Goal: Find specific page/section: Find specific page/section

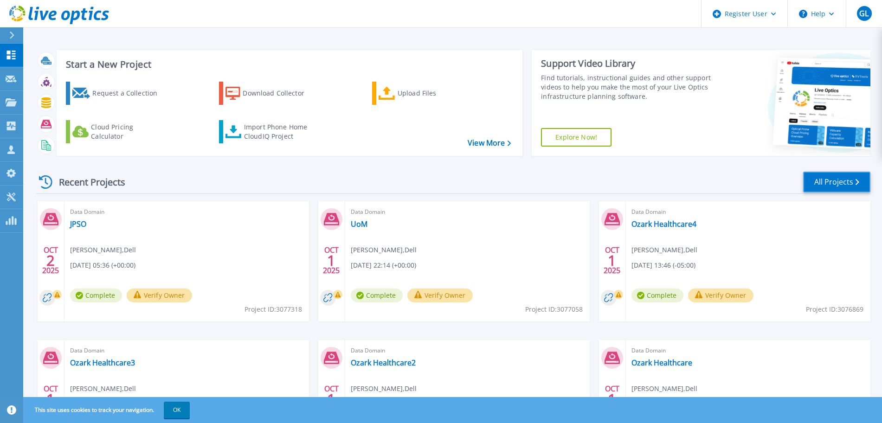
click at [843, 180] on link "All Projects" at bounding box center [836, 182] width 67 height 21
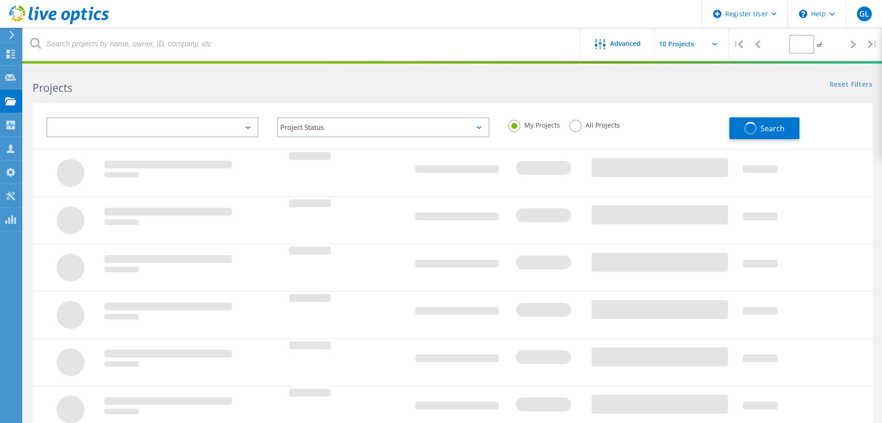
type input "1"
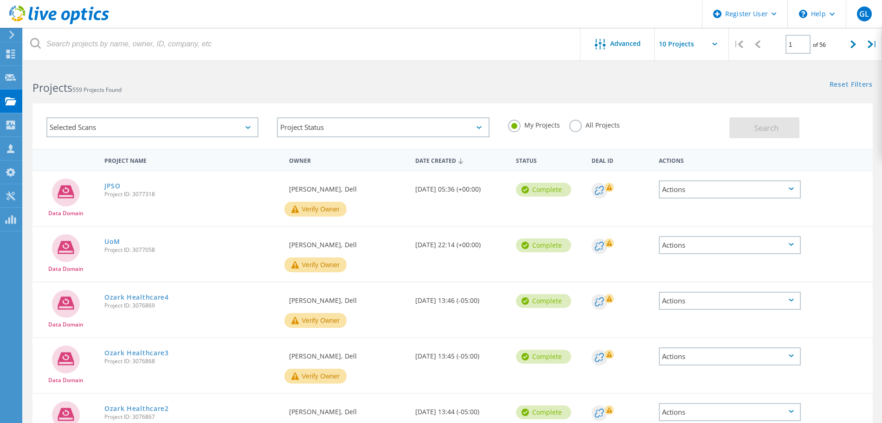
click at [571, 126] on label "All Projects" at bounding box center [594, 124] width 51 height 9
click at [0, 0] on input "All Projects" at bounding box center [0, 0] width 0 height 0
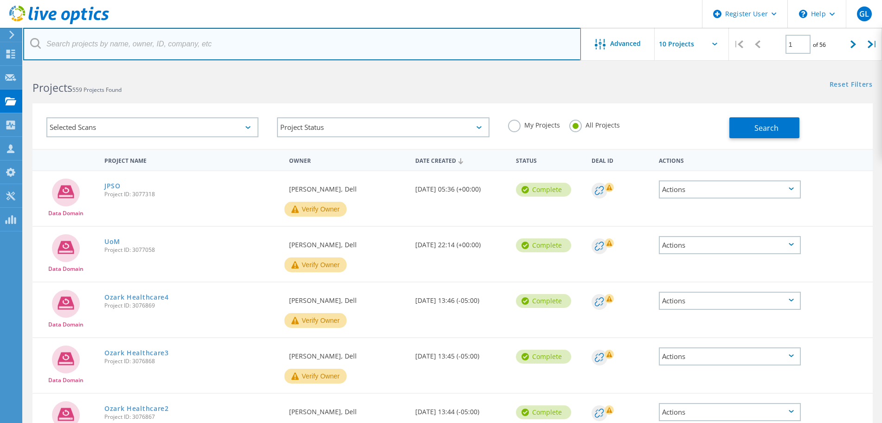
click at [133, 47] on input "text" at bounding box center [302, 44] width 558 height 32
paste input "mleenerts@lakeregional.com"
drag, startPoint x: 78, startPoint y: 44, endPoint x: 23, endPoint y: 40, distance: 55.3
click at [23, 40] on html "Register User \n Help Explore Helpful Articles Contact Support GL Dell User Gre…" at bounding box center [441, 382] width 882 height 764
click at [472, 52] on input "@lakeregional.com" at bounding box center [302, 44] width 558 height 32
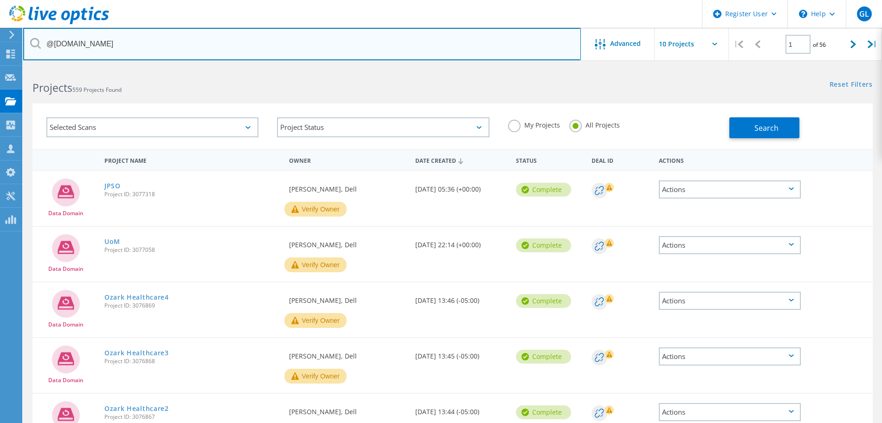
type input "@lakeregional.com"
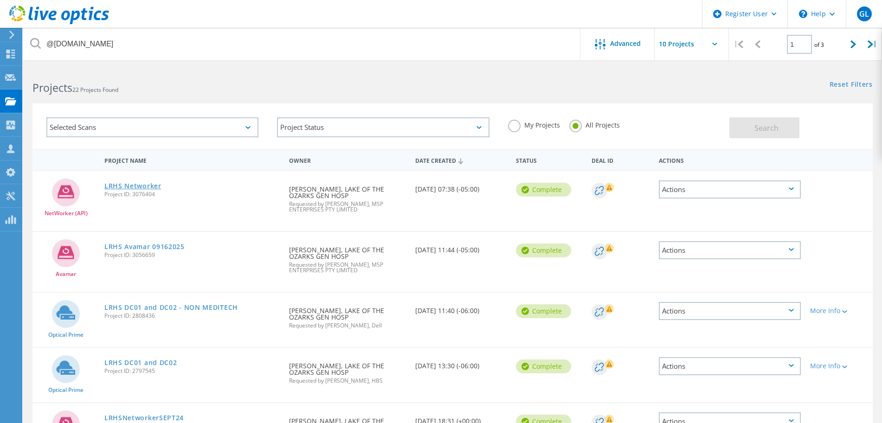
click at [128, 185] on link "LRHS Networker" at bounding box center [132, 186] width 57 height 6
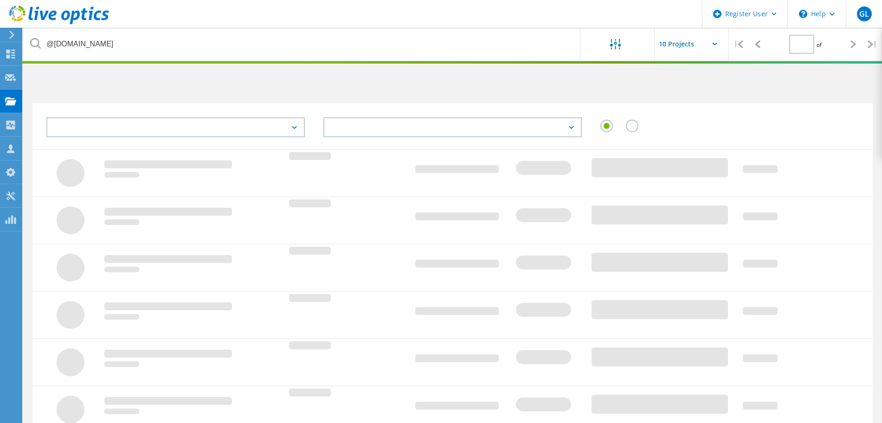
type input "1"
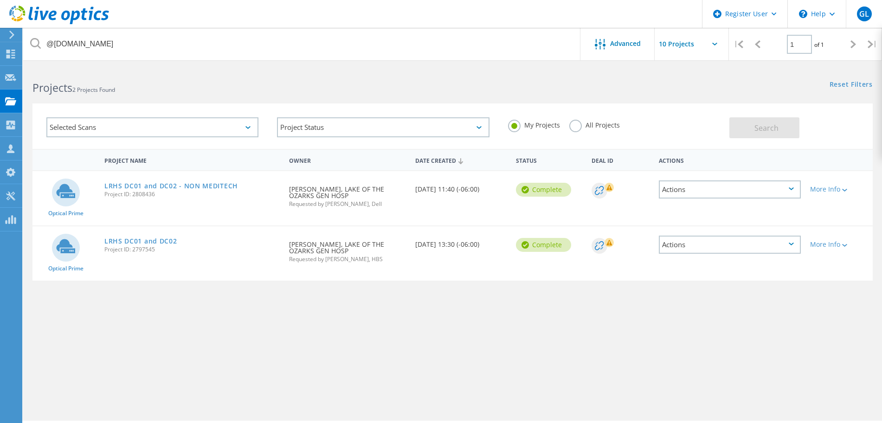
click at [574, 126] on label "All Projects" at bounding box center [594, 124] width 51 height 9
click at [0, 0] on input "All Projects" at bounding box center [0, 0] width 0 height 0
click at [740, 134] on button "Search" at bounding box center [764, 127] width 70 height 21
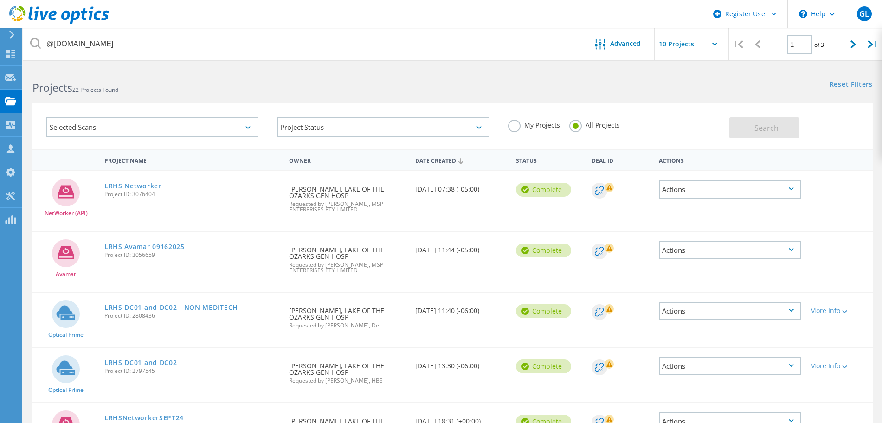
click at [156, 244] on link "LRHS Avamar 09162025" at bounding box center [144, 247] width 80 height 6
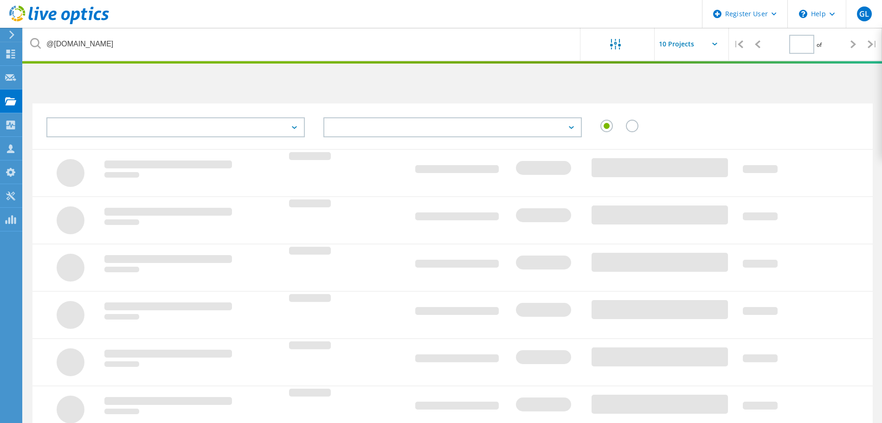
type input "1"
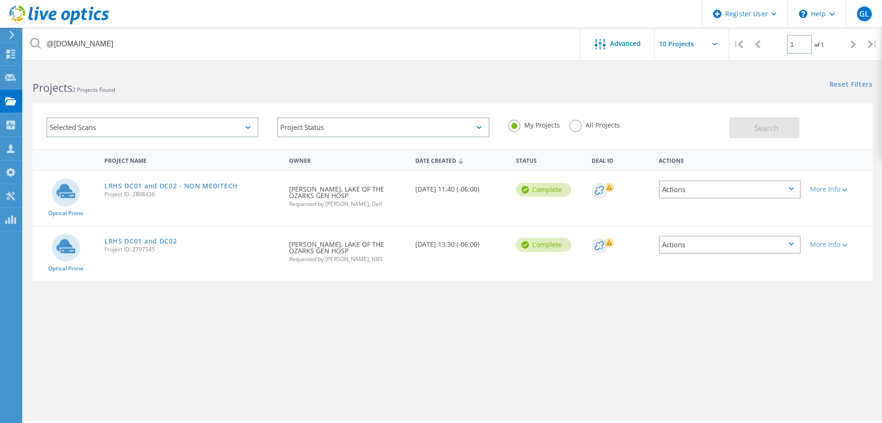
click at [576, 127] on label "All Projects" at bounding box center [594, 124] width 51 height 9
click at [0, 0] on input "All Projects" at bounding box center [0, 0] width 0 height 0
click at [772, 131] on span "Search" at bounding box center [766, 128] width 24 height 10
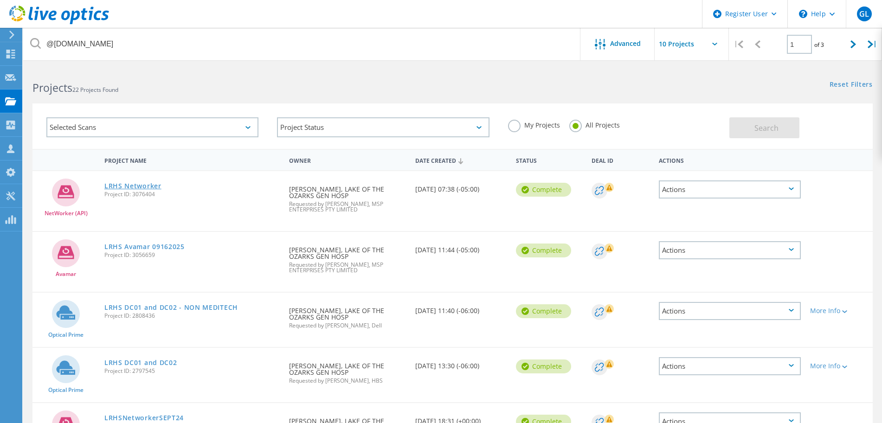
click at [139, 185] on link "LRHS Networker" at bounding box center [132, 186] width 57 height 6
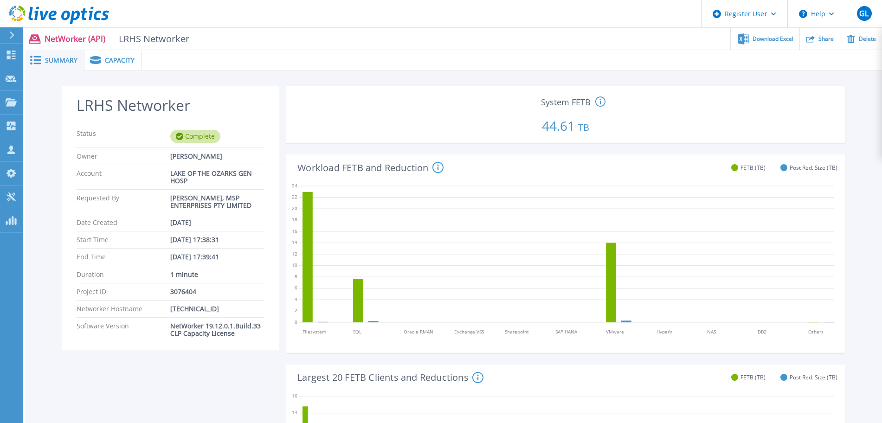
click at [16, 20] on icon at bounding box center [14, 20] width 3 height 3
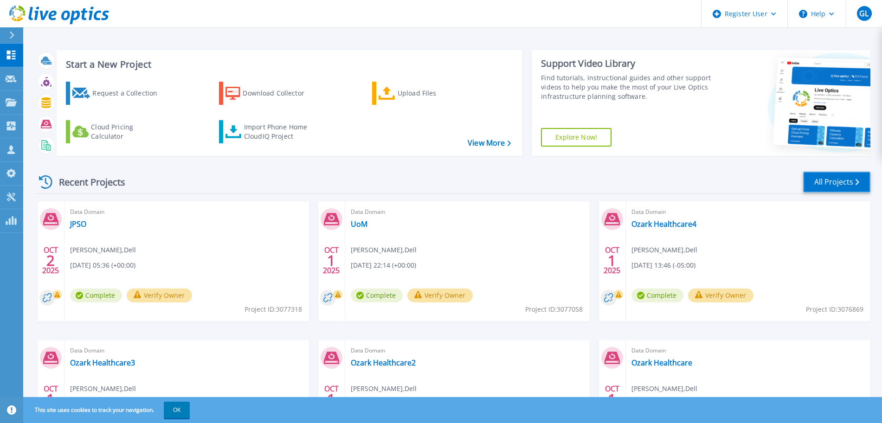
click at [848, 187] on link "All Projects" at bounding box center [836, 182] width 67 height 21
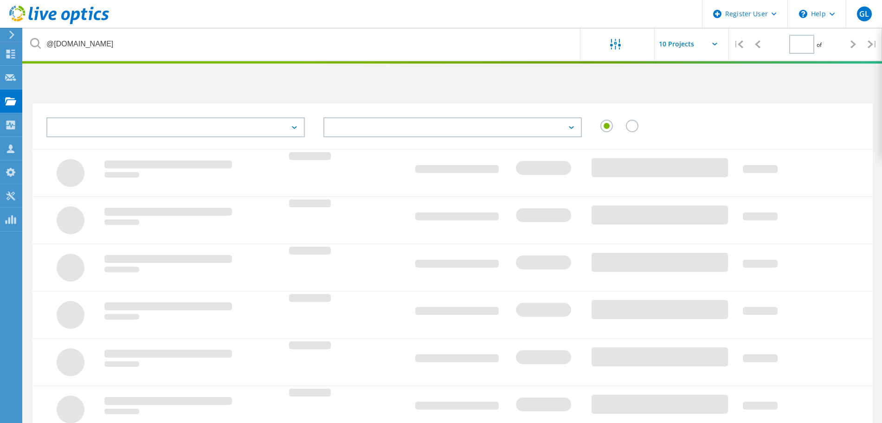
type input "1"
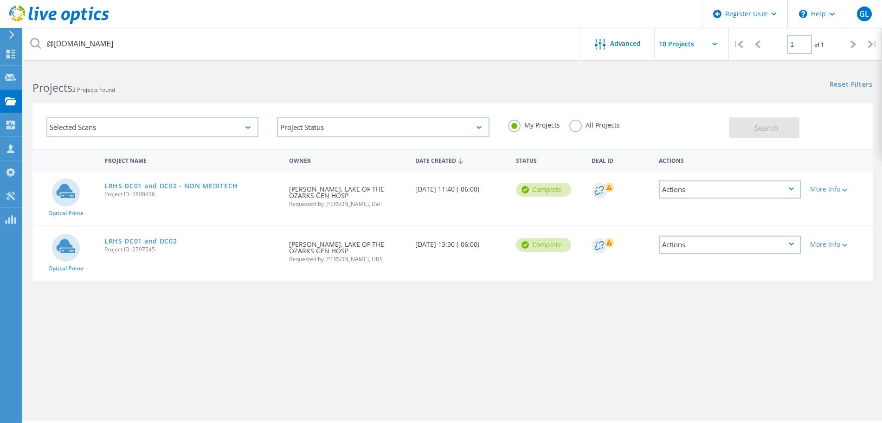
click at [577, 127] on label "All Projects" at bounding box center [594, 124] width 51 height 9
click at [0, 0] on input "All Projects" at bounding box center [0, 0] width 0 height 0
click at [763, 129] on span "Search" at bounding box center [766, 128] width 24 height 10
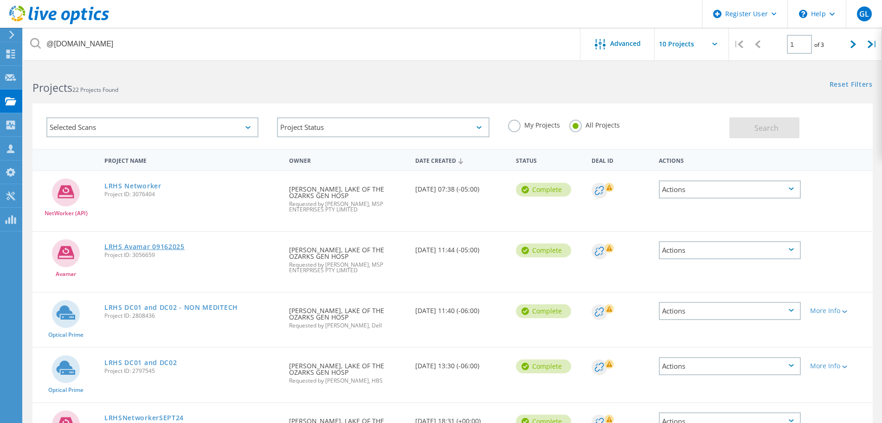
click at [157, 245] on link "LRHS Avamar 09162025" at bounding box center [144, 247] width 80 height 6
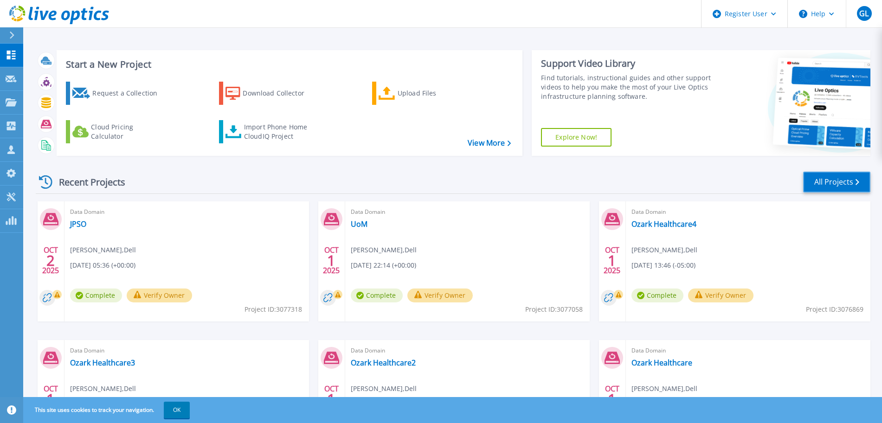
click at [859, 176] on link "All Projects" at bounding box center [836, 182] width 67 height 21
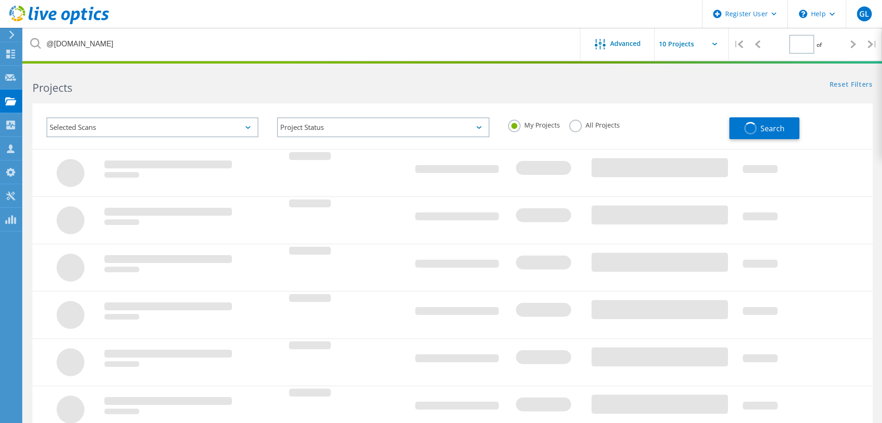
type input "1"
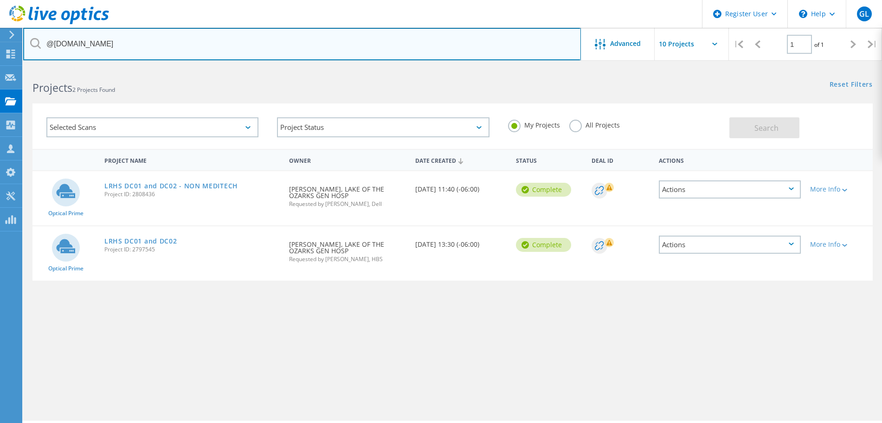
click at [279, 38] on input "@[DOMAIN_NAME]" at bounding box center [302, 44] width 558 height 32
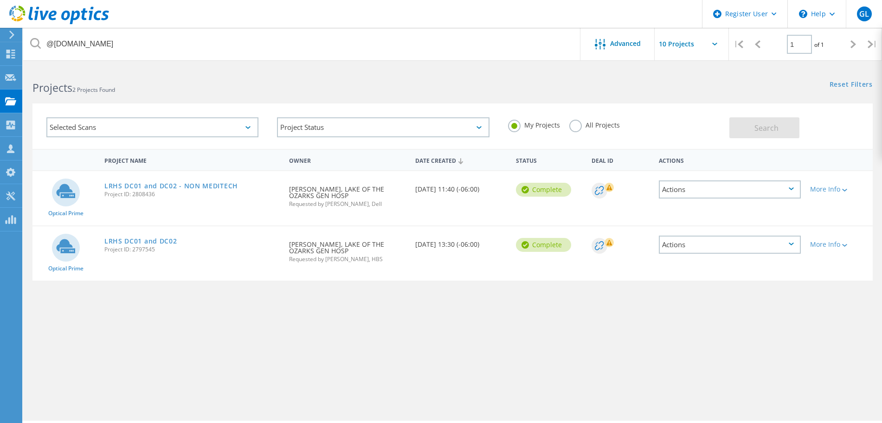
click at [577, 126] on label "All Projects" at bounding box center [594, 124] width 51 height 9
click at [0, 0] on input "All Projects" at bounding box center [0, 0] width 0 height 0
click at [784, 129] on button "Search" at bounding box center [764, 127] width 70 height 21
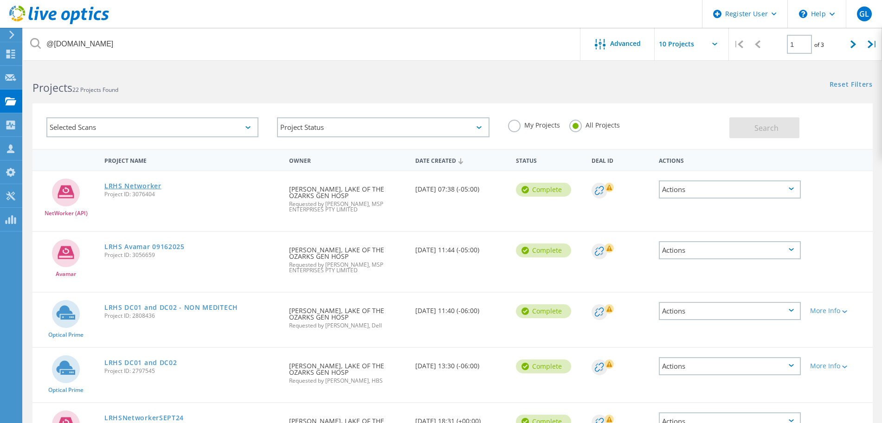
click at [132, 189] on link "LRHS Networker" at bounding box center [132, 186] width 57 height 6
